Goal: Information Seeking & Learning: Learn about a topic

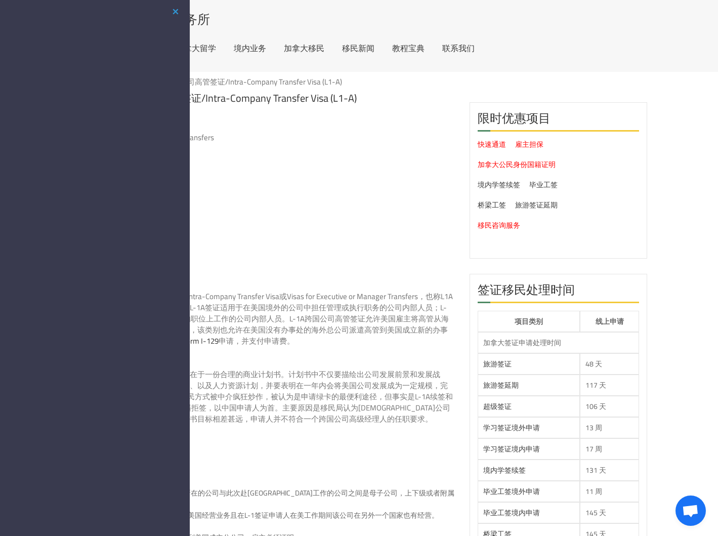
click at [341, 254] on li "费用" at bounding box center [289, 256] width 331 height 11
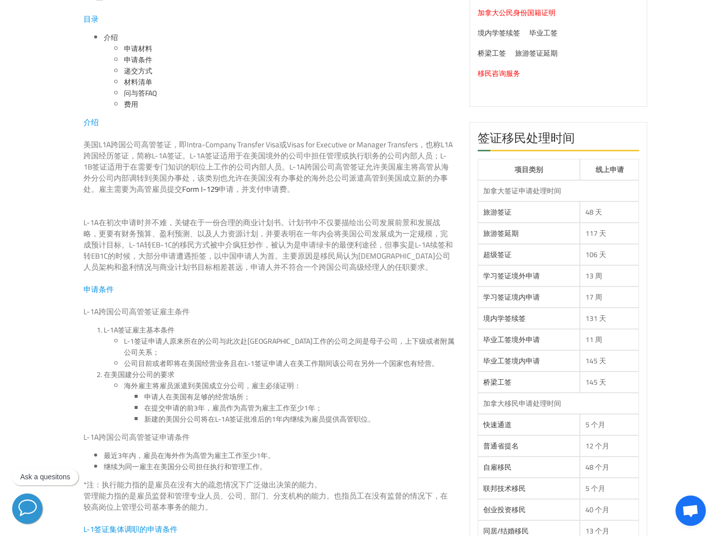
scroll to position [177, 0]
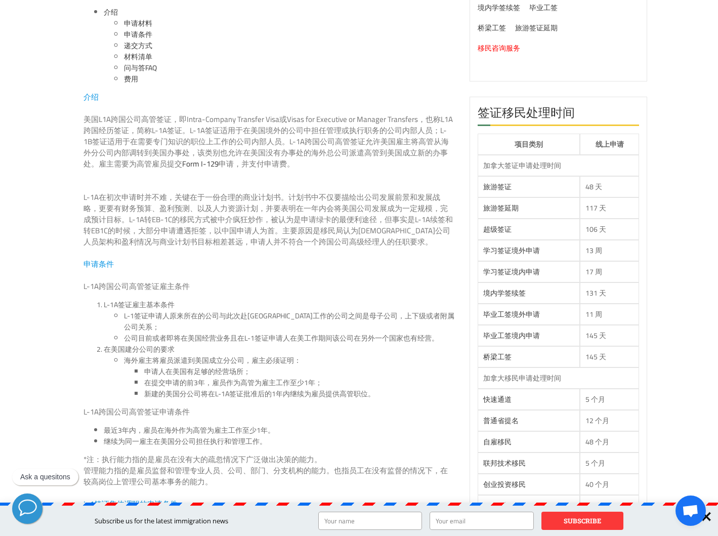
click at [253, 314] on li "L-1签证申请人原来所在的公司与此次赴[GEOGRAPHIC_DATA]工作的公司之间是母子公司，上下级或者附属公司关系；" at bounding box center [289, 321] width 331 height 22
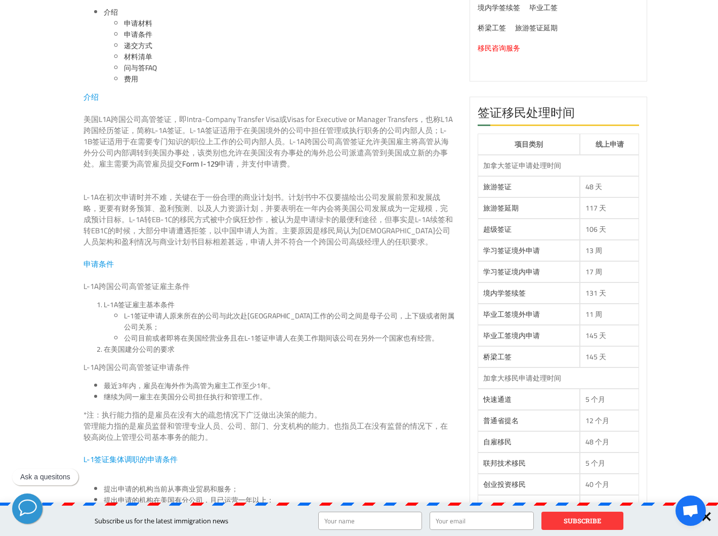
click at [253, 314] on li "L-1签证申请人原来所在的公司与此次赴[GEOGRAPHIC_DATA]工作的公司之间是母子公司，上下级或者附属公司关系；" at bounding box center [289, 321] width 331 height 22
click at [331, 218] on p "L-1A在初次申请时并不难，关键在于一份合理的商业计划书。计划书中不仅要描绘出公司发展前景和发展战略，更要有财务预算、盈利预测、以及人力资源计划，并要表明在一…" at bounding box center [269, 220] width 371 height 56
drag, startPoint x: 281, startPoint y: 349, endPoint x: 289, endPoint y: 414, distance: 65.8
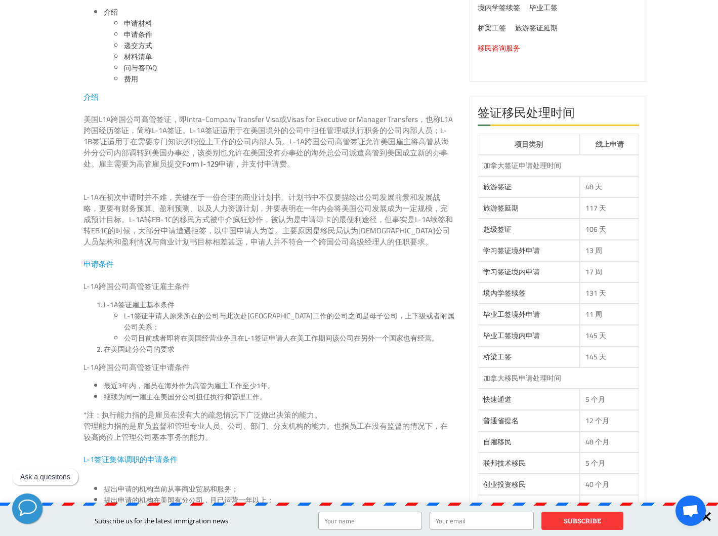
click at [262, 421] on p "*注：执行能力指的是雇员在没有大的疏忽情况下广泛做出决策的能力。 管理能力指的是雇员监督和管理专业人员、公司、部门、分支机构的能力。也指员工在没有监督的情况下…" at bounding box center [269, 432] width 371 height 45
click at [308, 362] on p "L-1A跨国公司高管签证申请条件" at bounding box center [269, 367] width 371 height 11
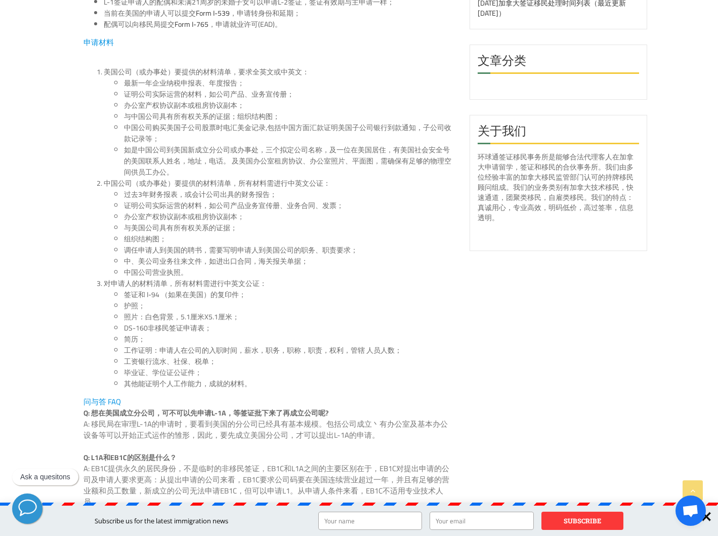
scroll to position [1009, 0]
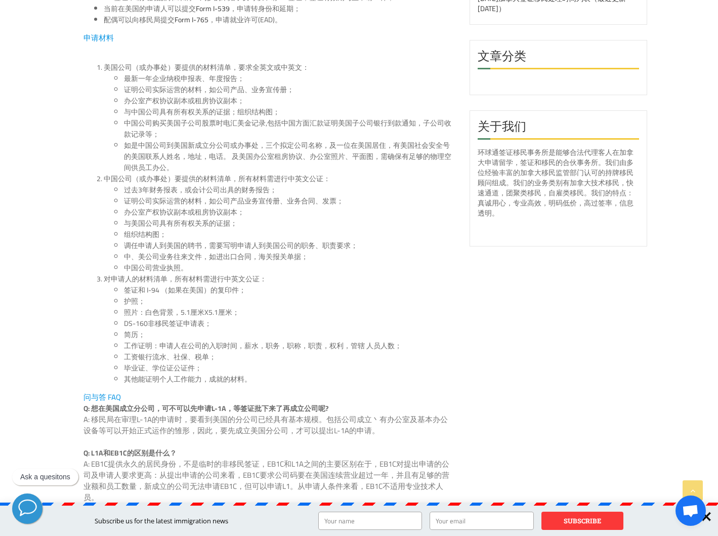
drag, startPoint x: 312, startPoint y: 274, endPoint x: 314, endPoint y: 350, distance: 75.5
click at [314, 350] on ul "签证和 I-94 （如果在美国）的复印件； 护照； 照片：白色背景，5.1厘米X5.1厘米； DS-160[DEMOGRAPHIC_DATA]移民签证申请表；…" at bounding box center [279, 335] width 351 height 100
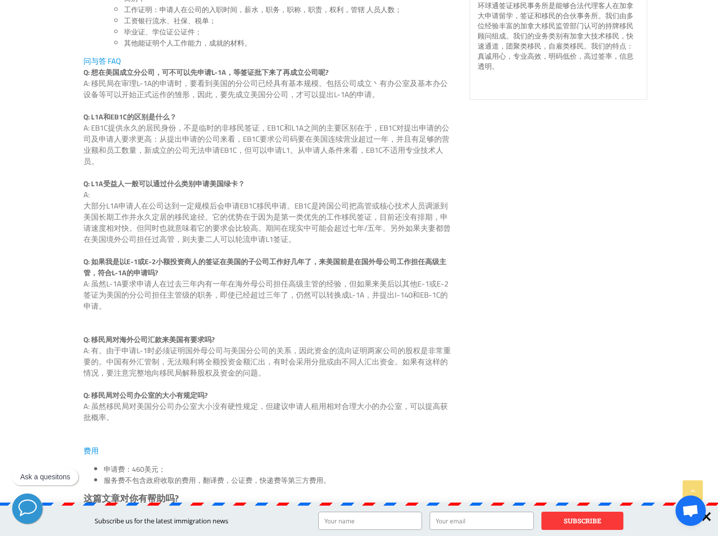
scroll to position [1166, 0]
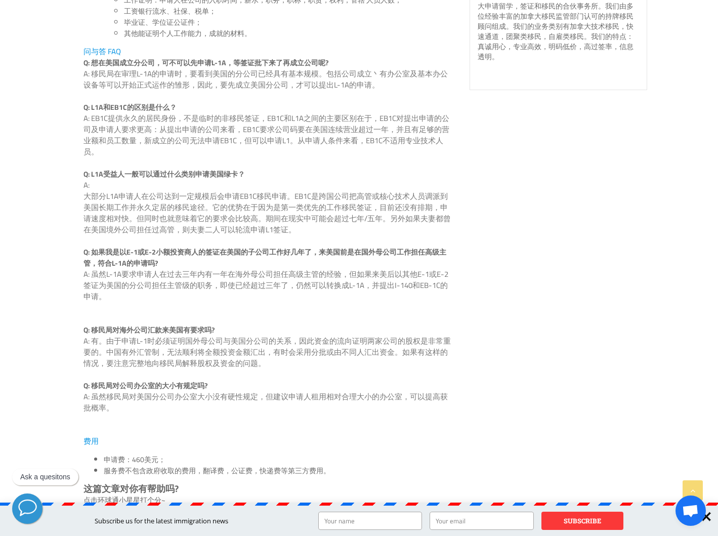
click at [319, 276] on p "A: 虽然L-1A要求申请人在过去三年内有一年在海外母公司担任高级主管的经验，但如果来美后以其他E-1或E-2签证为美国的分公司担任主管级的职务，即使已经超过…" at bounding box center [269, 297] width 371 height 56
click at [343, 220] on p "A: 大部分L1A申请人在公司达到一定规模后会申请EB1C移民申请。EB1C是跨国公司把高管或核心技术人员调派到美国长期工作并永久定居的移民途径。它的优势在于…" at bounding box center [269, 213] width 371 height 67
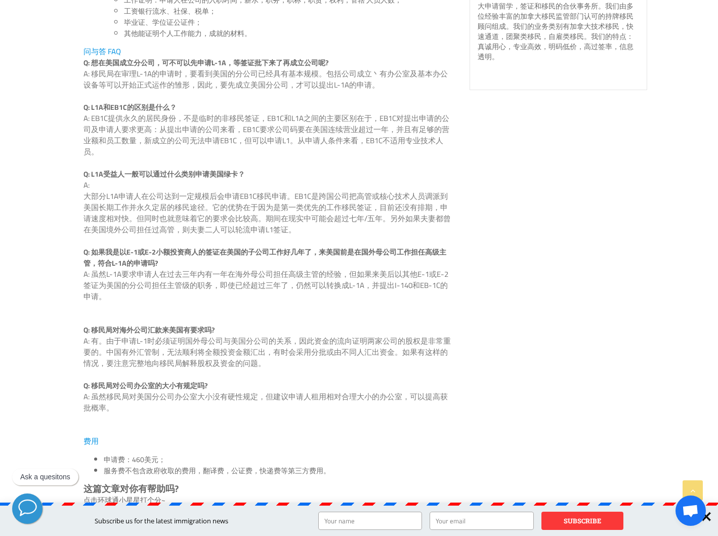
click at [343, 220] on p "A: 大部分L1A申请人在公司达到一定规模后会申请EB1C移民申请。EB1C是跨国公司把高管或核心技术人员调派到美国长期工作并永久定居的移民途径。它的优势在于…" at bounding box center [269, 213] width 371 height 67
click at [323, 269] on p "A: 虽然L-1A要求申请人在过去三年内有一年在海外母公司担任高级主管的经验，但如果来美后以其他E-1或E-2签证为美国的分公司担任主管级的职务，即使已经超过…" at bounding box center [269, 297] width 371 height 56
click at [341, 203] on p "A: 大部分L1A申请人在公司达到一定规模后会申请EB1C移民申请。EB1C是跨国公司把高管或核心技术人员调派到美国长期工作并永久定居的移民途径。它的优势在于…" at bounding box center [269, 213] width 371 height 67
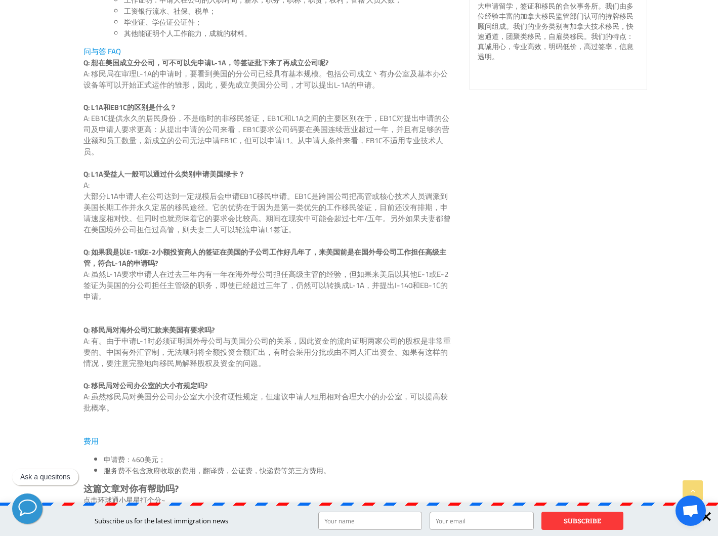
click at [341, 203] on p "A: 大部分L1A申请人在公司达到一定规模后会申请EB1C移民申请。EB1C是跨国公司把高管或核心技术人员调派到美国长期工作并永久定居的移民途径。它的优势在于…" at bounding box center [269, 213] width 371 height 67
click at [321, 290] on p "A: 虽然L-1A要求申请人在过去三年内有一年在海外母公司担任高级主管的经验，但如果来美后以其他E-1或E-2签证为美国的分公司担任主管级的职务，即使已经超过…" at bounding box center [269, 297] width 371 height 56
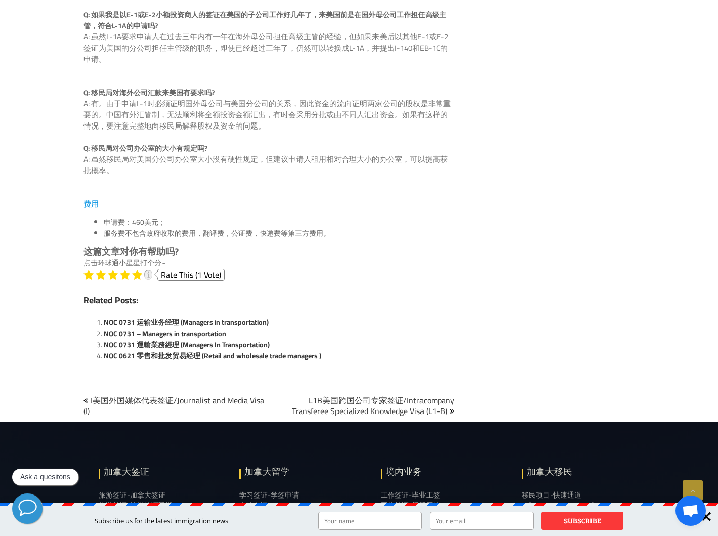
scroll to position [1416, 0]
